Goal: Transaction & Acquisition: Obtain resource

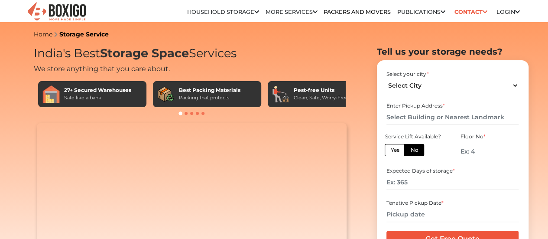
click at [413, 91] on select "Select City [GEOGRAPHIC_DATA] [GEOGRAPHIC_DATA] [GEOGRAPHIC_DATA] [GEOGRAPHIC_D…" at bounding box center [453, 85] width 132 height 15
select select "[GEOGRAPHIC_DATA]"
click at [387, 81] on select "Select City [GEOGRAPHIC_DATA] [GEOGRAPHIC_DATA] [GEOGRAPHIC_DATA] [GEOGRAPHIC_D…" at bounding box center [453, 85] width 132 height 15
click at [427, 107] on div "Enter Pickup Address *" at bounding box center [453, 106] width 132 height 8
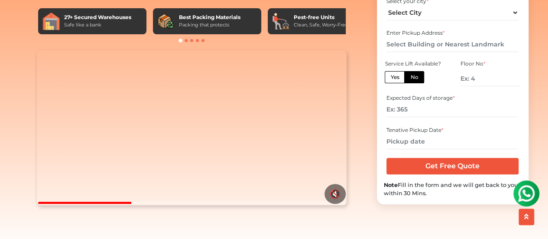
scroll to position [87, 0]
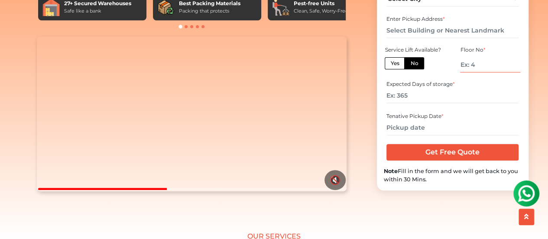
click at [484, 72] on input "number" at bounding box center [490, 64] width 60 height 15
click at [332, 190] on button "🔇" at bounding box center [335, 180] width 21 height 20
click at [357, 177] on div "India's Best Storage Space Services We store anything that you care about. 27+ …" at bounding box center [439, 89] width 165 height 258
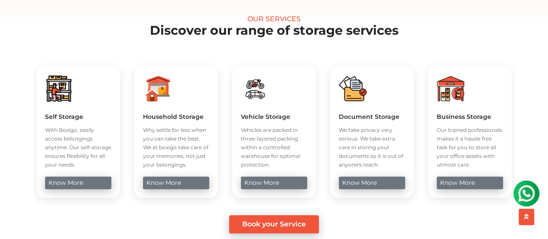
scroll to position [347, 0]
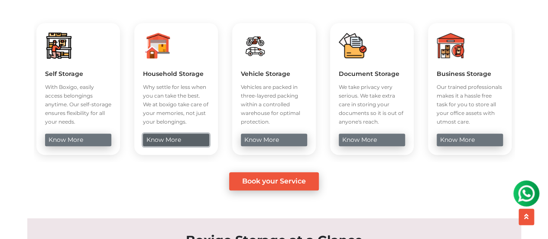
click at [184, 146] on link "know more" at bounding box center [176, 140] width 66 height 13
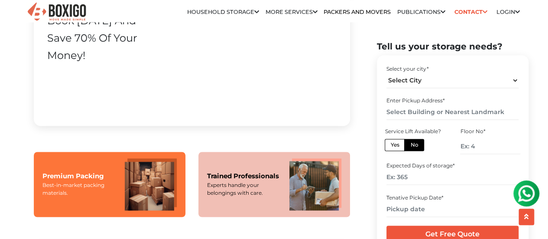
scroll to position [564, 0]
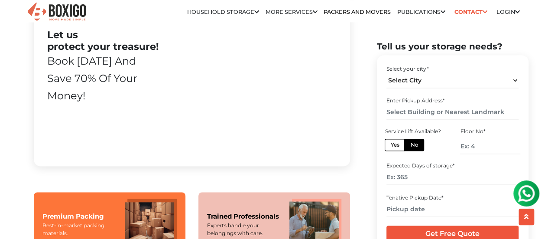
click at [255, 87] on iframe at bounding box center [254, 65] width 163 height 137
click at [400, 145] on label "Yes" at bounding box center [395, 145] width 20 height 12
click at [396, 145] on input "Yes" at bounding box center [394, 144] width 6 height 6
radio input "true"
click at [421, 177] on input "number" at bounding box center [453, 177] width 132 height 15
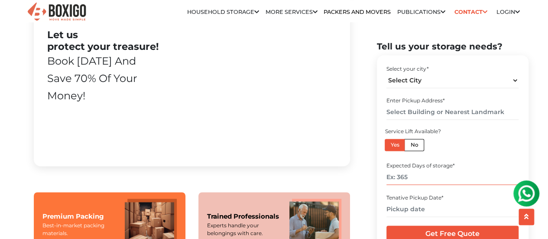
type input "-1"
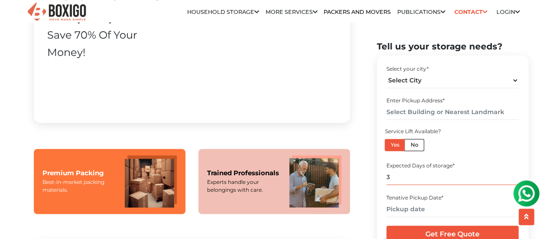
type input "4"
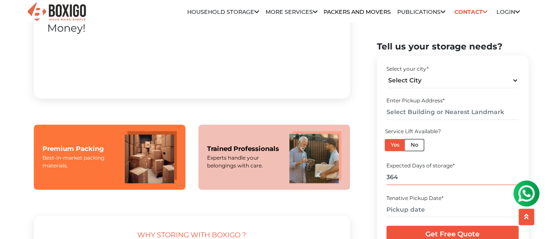
scroll to position [650, 0]
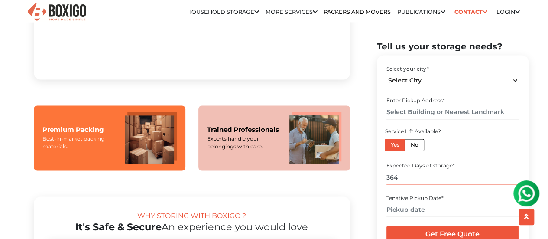
type input "364"
click at [367, 169] on section "Tell us your storage needs? Select your city * Select City Bangalore Bengaluru …" at bounding box center [439, 157] width 152 height 231
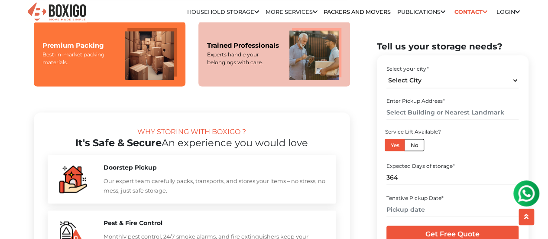
scroll to position [737, 0]
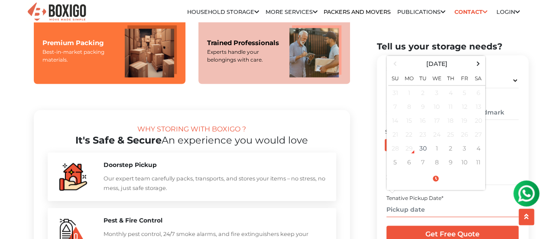
click at [427, 210] on input "text" at bounding box center [453, 209] width 132 height 15
click at [451, 160] on td "9" at bounding box center [451, 162] width 14 height 14
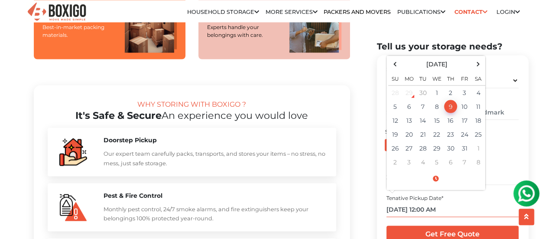
scroll to position [780, 0]
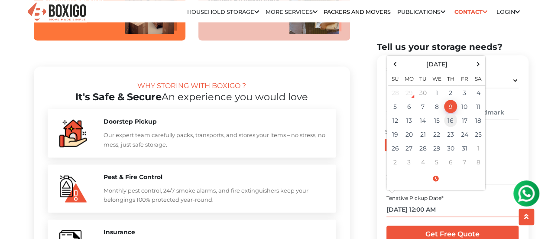
click at [456, 118] on td "16" at bounding box center [451, 121] width 14 height 14
click at [457, 149] on td "30" at bounding box center [451, 148] width 14 height 14
type input "10/30/2025 12:00 AM"
click at [457, 149] on td "30" at bounding box center [451, 148] width 14 height 14
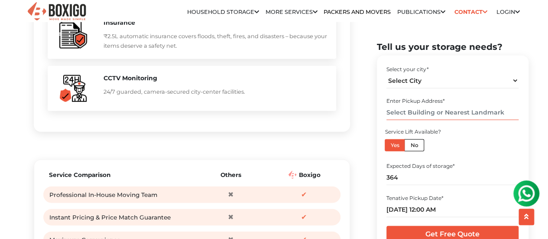
click at [440, 109] on input "text" at bounding box center [453, 112] width 132 height 15
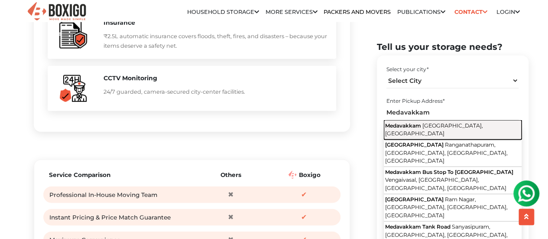
click at [439, 122] on button "Medavakkam Chennai, Tamil Nadu" at bounding box center [453, 130] width 138 height 20
type input "Medavakkam, Chennai, Tamil Nadu"
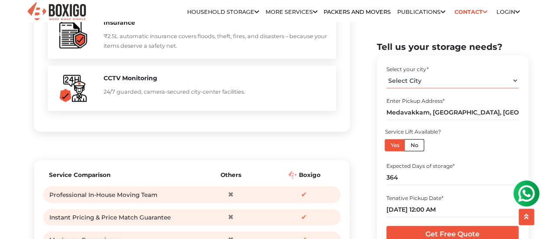
click at [438, 83] on select "Select City Bangalore Bengaluru Bhopal Bhubaneswar Chennai Coimbatore Cuttack D…" at bounding box center [453, 80] width 132 height 15
select select "[GEOGRAPHIC_DATA]"
click at [387, 73] on select "Select City Bangalore Bengaluru Bhopal Bhubaneswar Chennai Coimbatore Cuttack D…" at bounding box center [453, 80] width 132 height 15
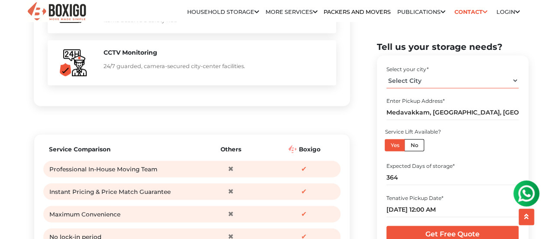
scroll to position [1033, 0]
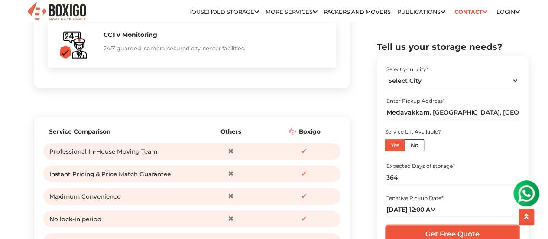
click at [448, 231] on input "Get Free Quote" at bounding box center [453, 234] width 132 height 16
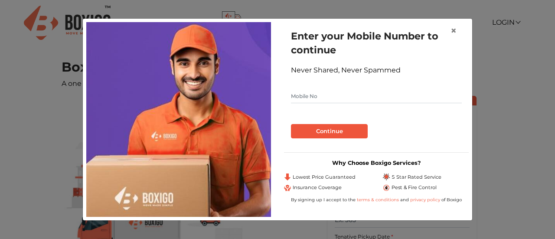
click at [375, 96] on input "text" at bounding box center [376, 96] width 171 height 14
type input "9790625243"
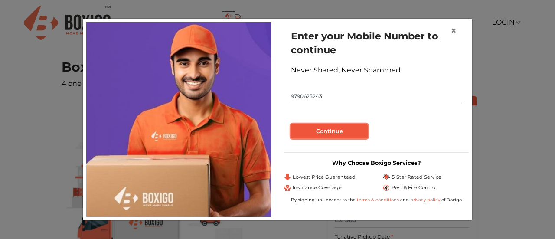
click at [349, 134] on button "Continue" at bounding box center [329, 131] width 77 height 15
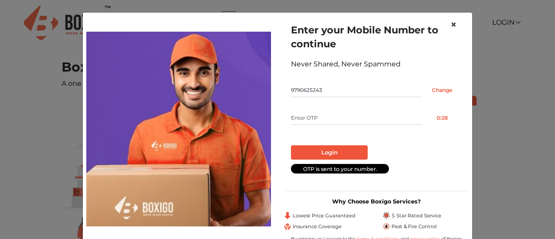
click at [450, 22] on span "×" at bounding box center [453, 24] width 6 height 13
